Goal: Task Accomplishment & Management: Manage account settings

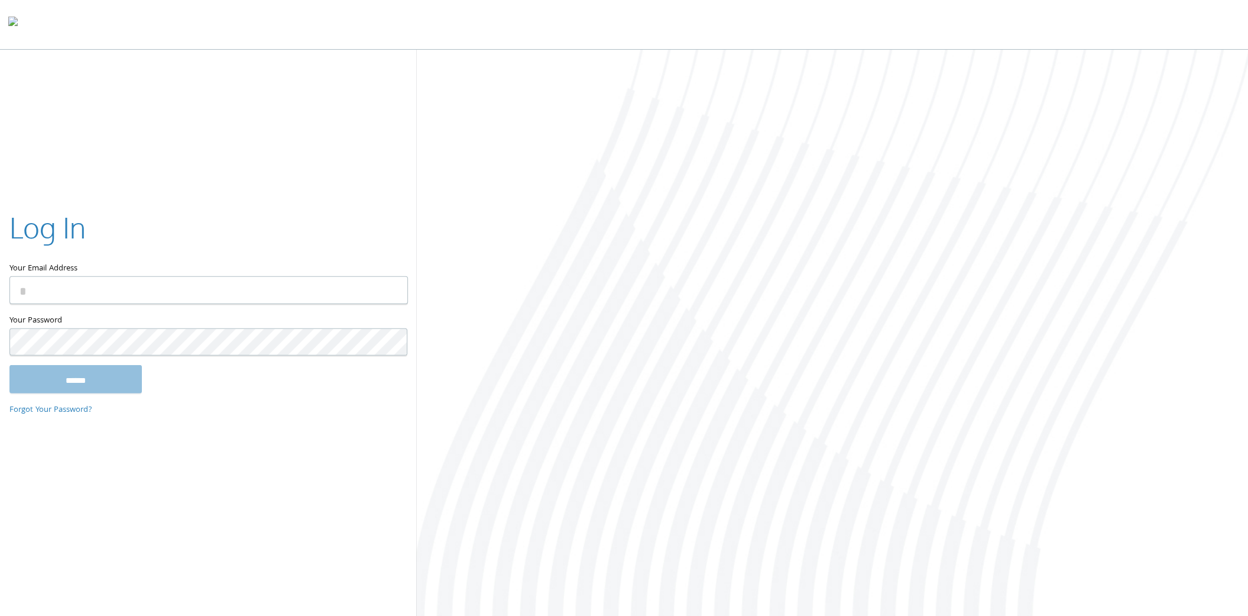
click at [769, 394] on div at bounding box center [832, 334] width 832 height 568
click at [257, 293] on input "Your Email Address" at bounding box center [208, 290] width 399 height 28
type input "**********"
click at [123, 383] on input "******" at bounding box center [75, 379] width 132 height 28
